Goal: Task Accomplishment & Management: Use online tool/utility

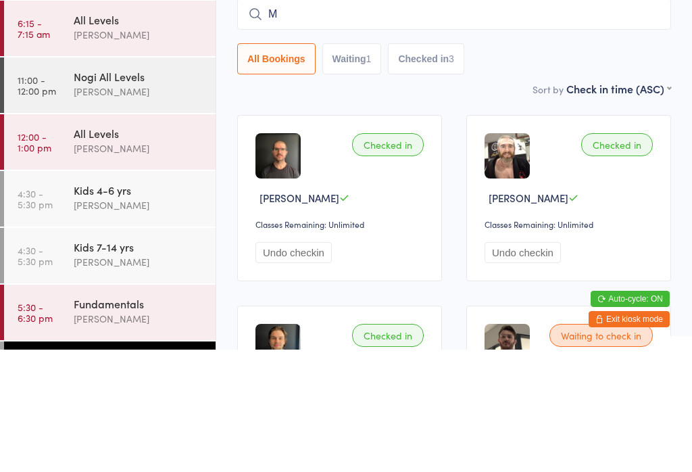
scroll to position [28, 0]
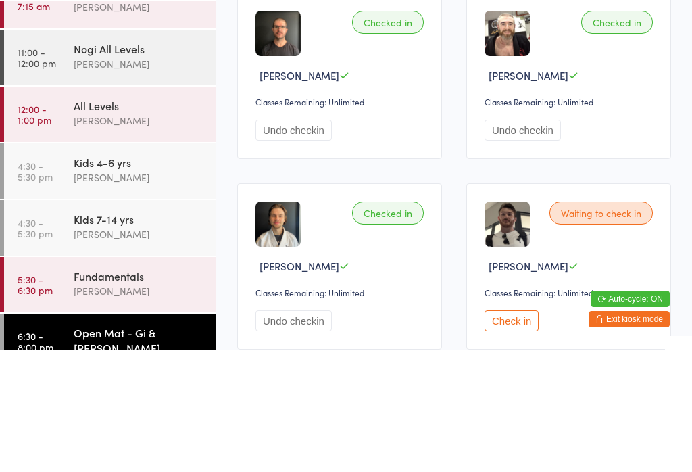
type input "Minhyuk"
click at [440, 43] on div "[PERSON_NAME] Drop in" at bounding box center [454, 42] width 433 height 31
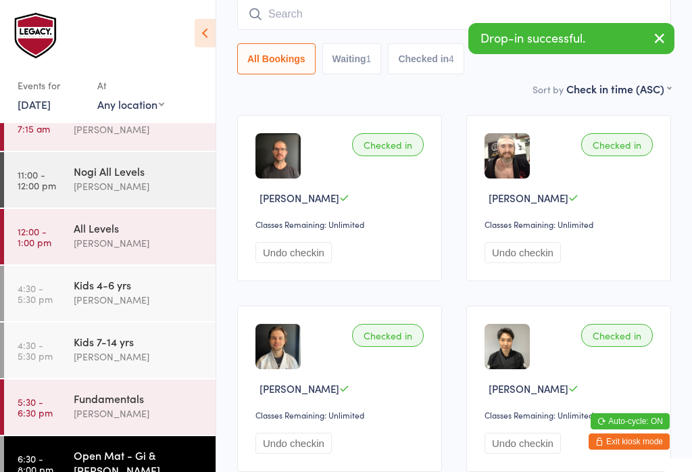
click at [309, 7] on input "search" at bounding box center [454, 14] width 434 height 31
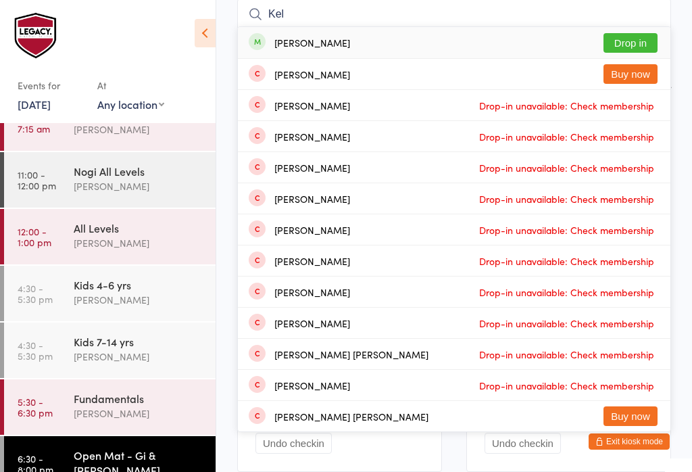
type input "Kel"
click at [621, 39] on button "Drop in" at bounding box center [631, 43] width 54 height 20
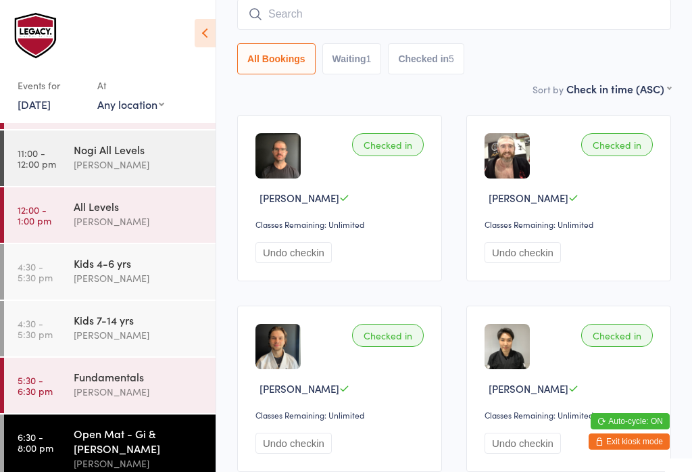
scroll to position [49, 0]
click at [333, 17] on input "search" at bounding box center [454, 14] width 434 height 31
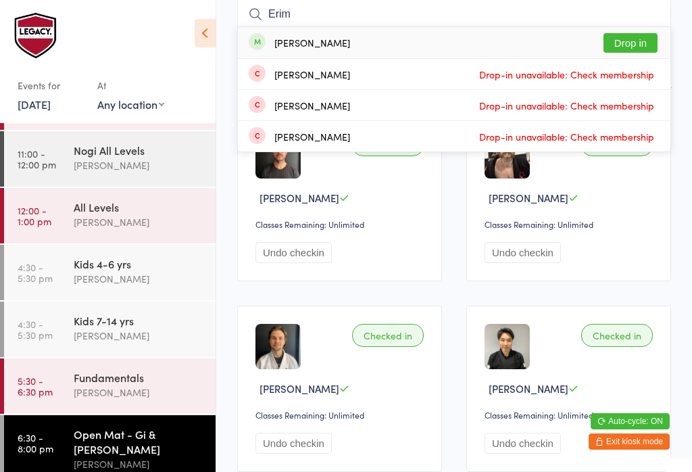
type input "Erim"
click at [639, 40] on button "Drop in" at bounding box center [631, 43] width 54 height 20
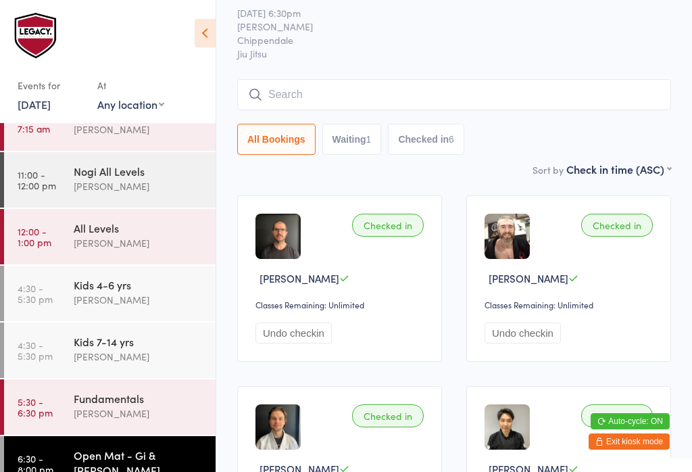
scroll to position [0, 0]
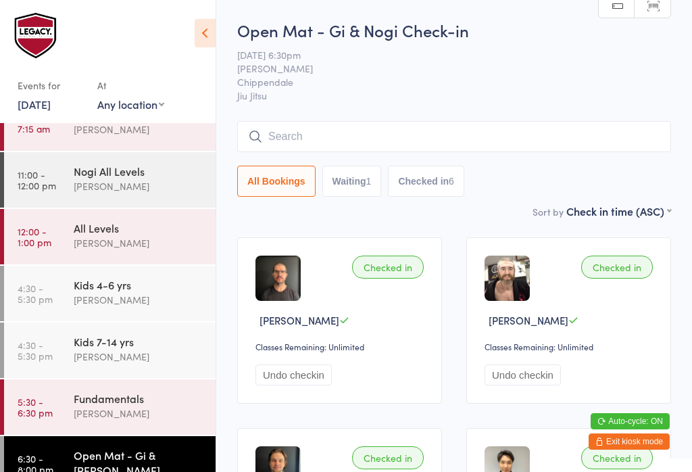
click at [322, 125] on input "search" at bounding box center [454, 136] width 434 height 31
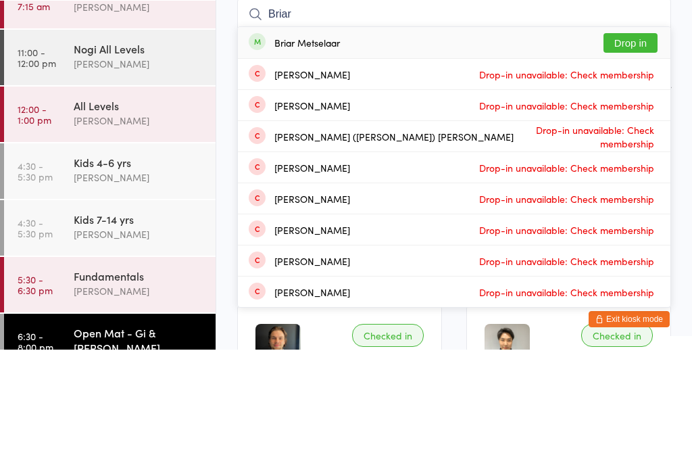
type input "Briar"
click at [637, 155] on button "Drop in" at bounding box center [631, 165] width 54 height 20
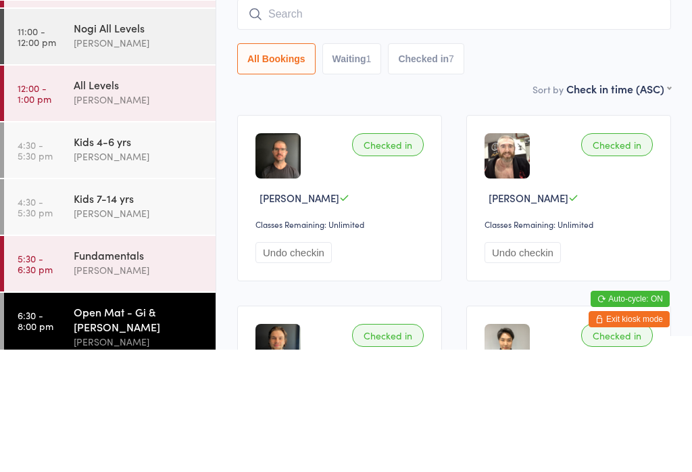
scroll to position [122, 0]
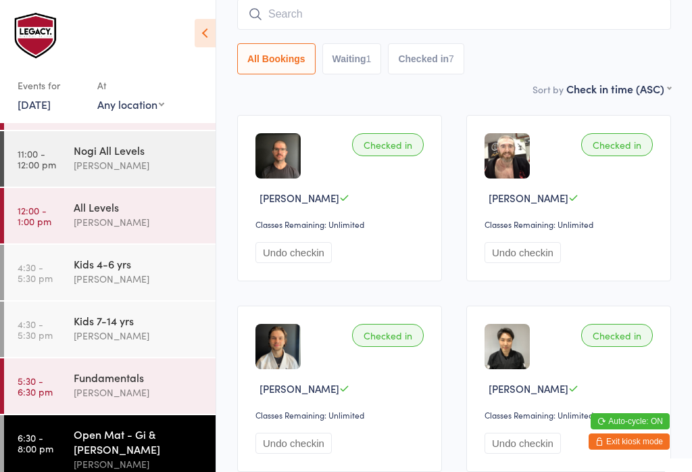
click at [310, 10] on input "search" at bounding box center [454, 14] width 434 height 31
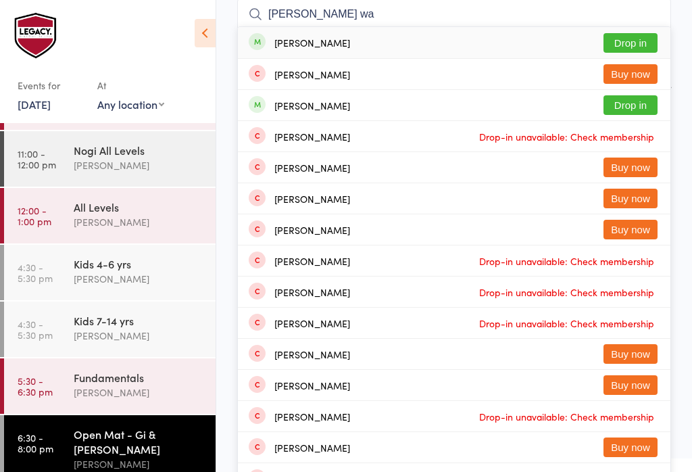
type input "[PERSON_NAME] wa"
click at [614, 49] on button "Drop in" at bounding box center [631, 43] width 54 height 20
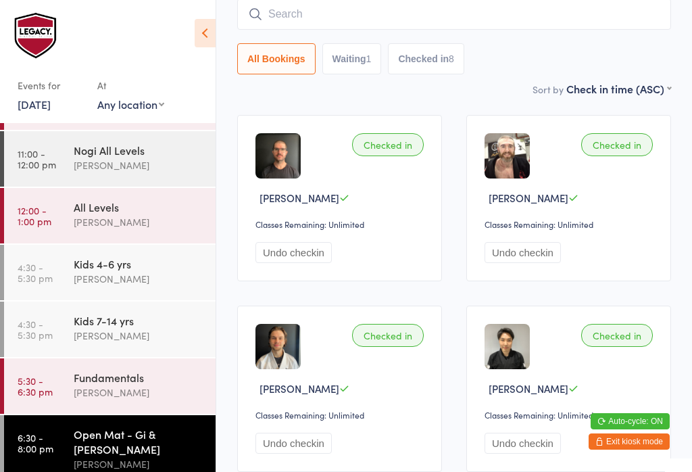
click at [382, 17] on input "search" at bounding box center [454, 14] width 434 height 31
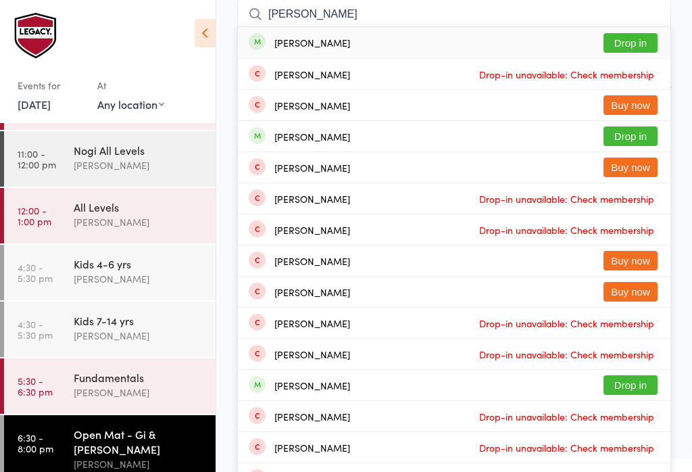
type input "[PERSON_NAME]"
click at [637, 43] on button "Drop in" at bounding box center [631, 43] width 54 height 20
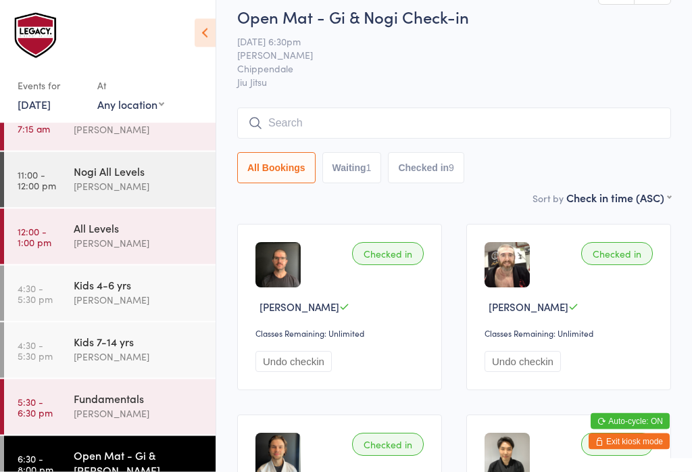
scroll to position [0, 0]
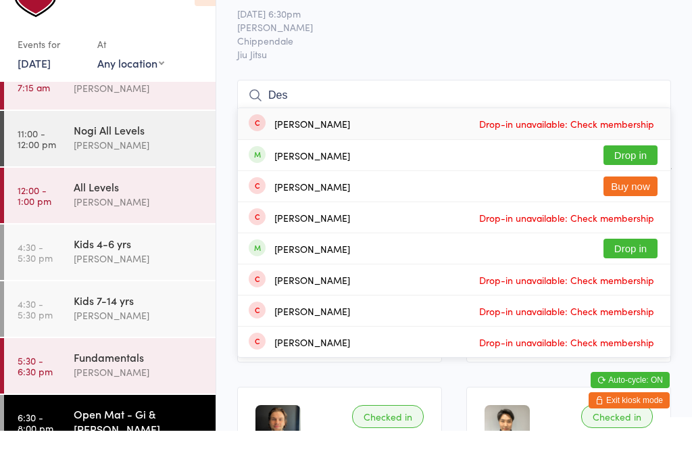
type input "Des"
click at [637, 187] on button "Drop in" at bounding box center [631, 197] width 54 height 20
